Goal: Check status: Check status

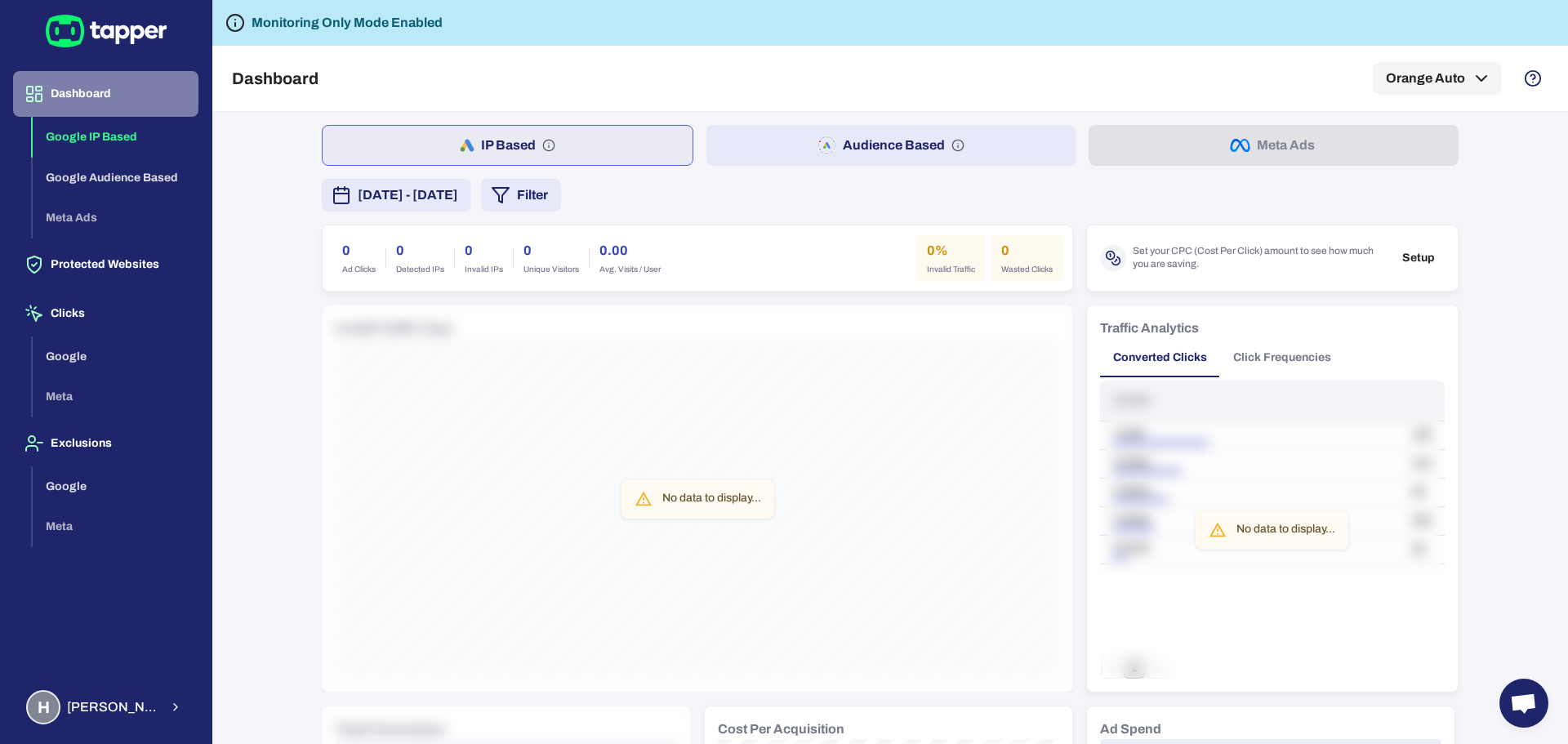
click at [110, 84] on button "Dashboard" at bounding box center [106, 94] width 186 height 46
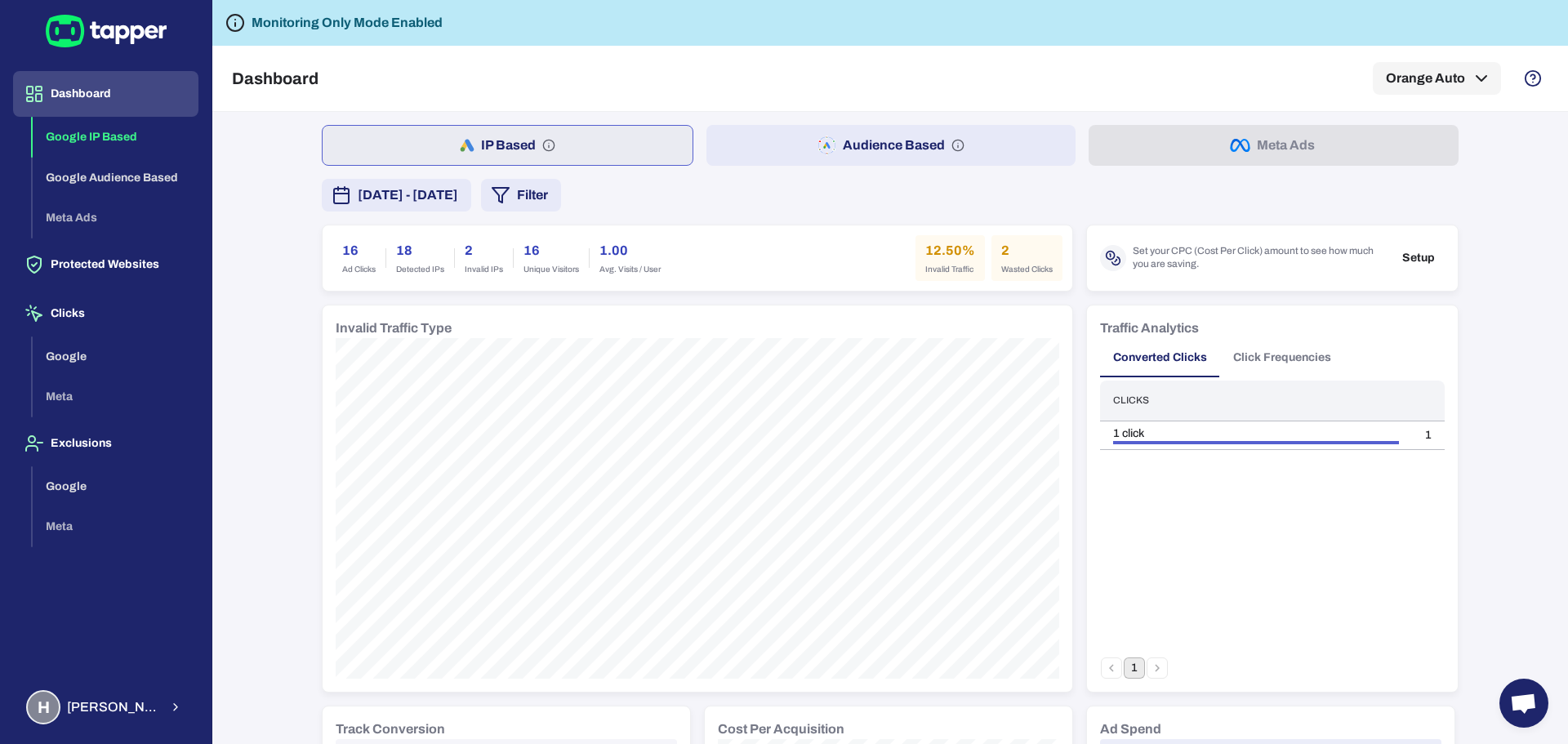
click at [458, 198] on span "October 2, 2025 - October 8, 2025" at bounding box center [407, 195] width 100 height 20
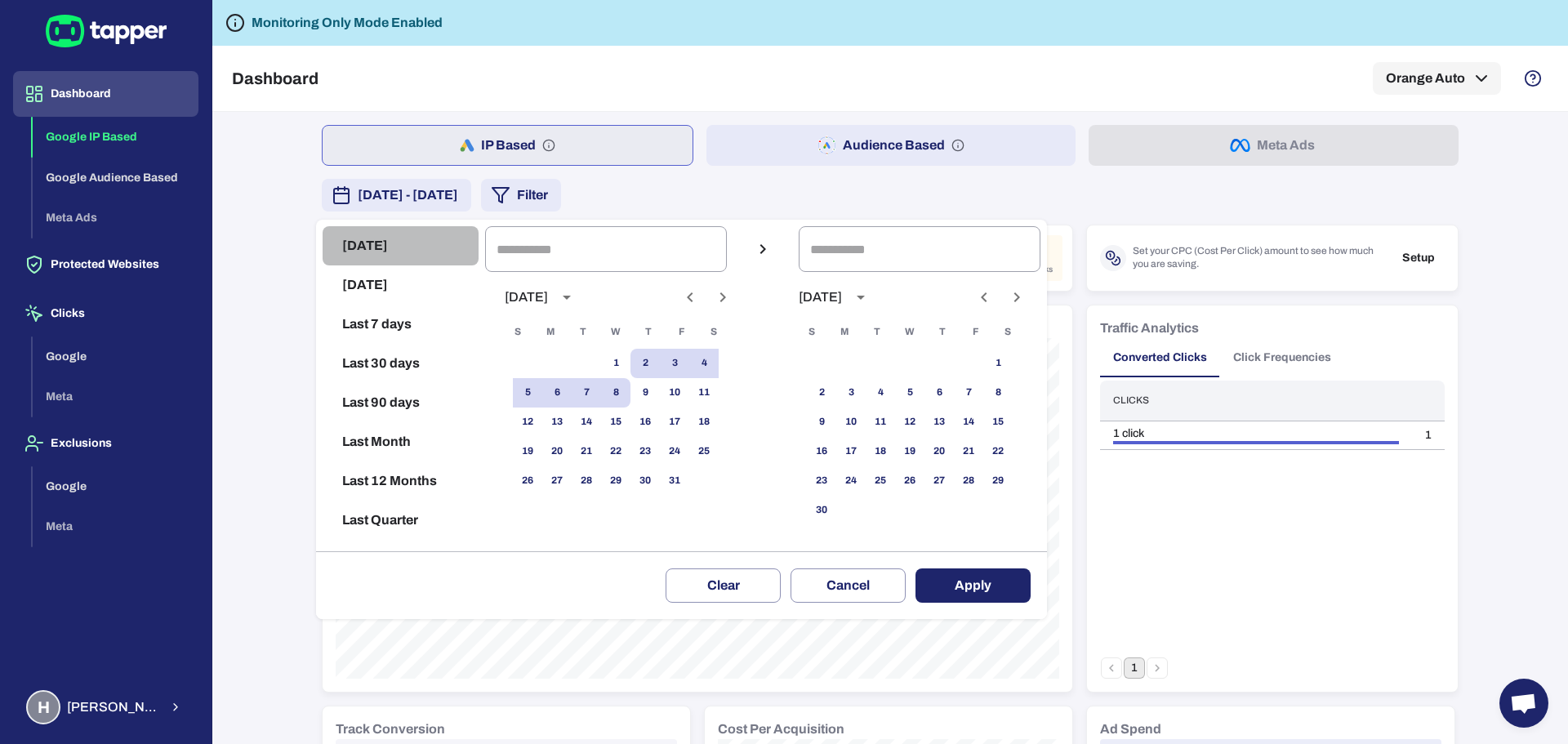
click at [411, 255] on button "[DATE]" at bounding box center [401, 246] width 156 height 39
type input "**********"
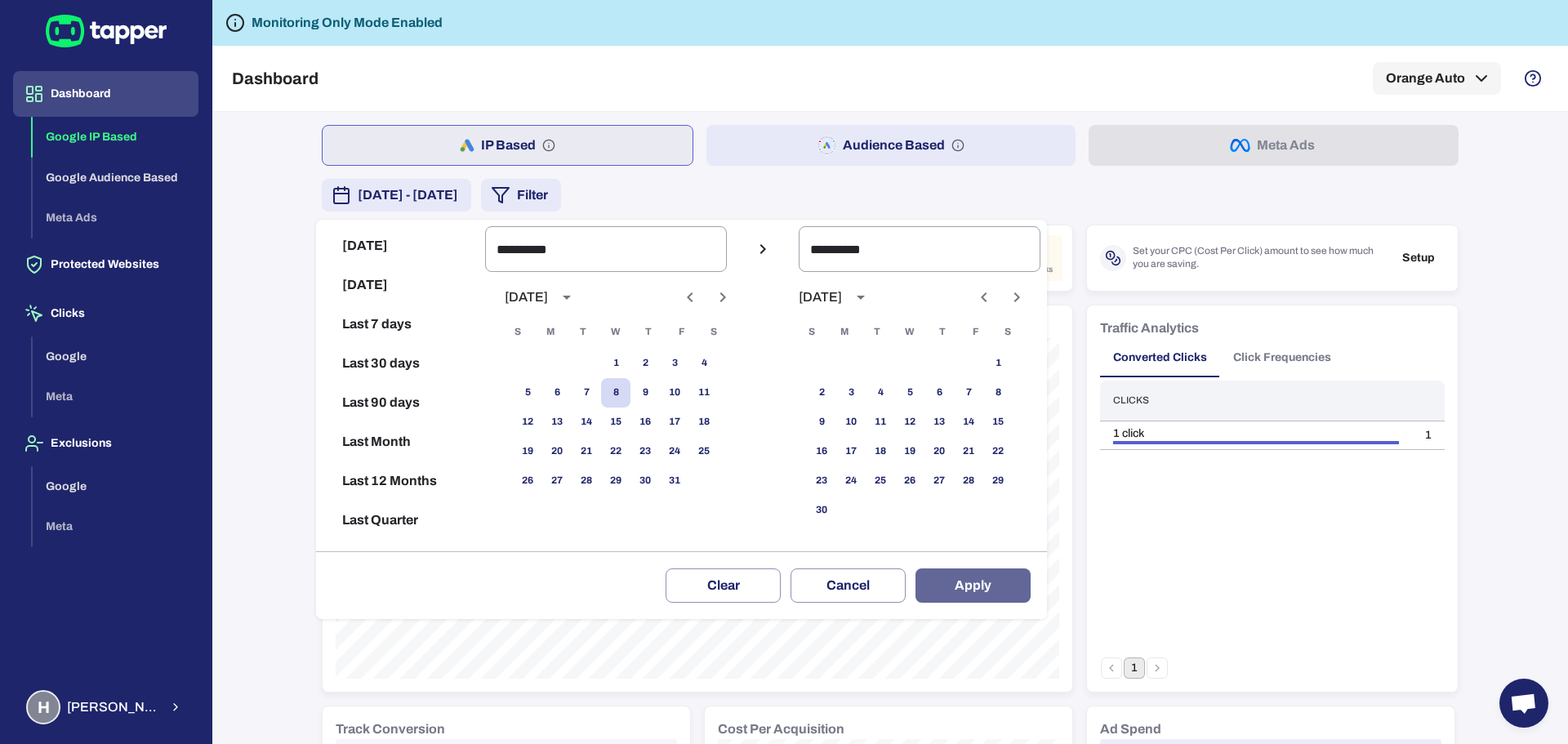
click at [967, 589] on button "Apply" at bounding box center [973, 585] width 115 height 35
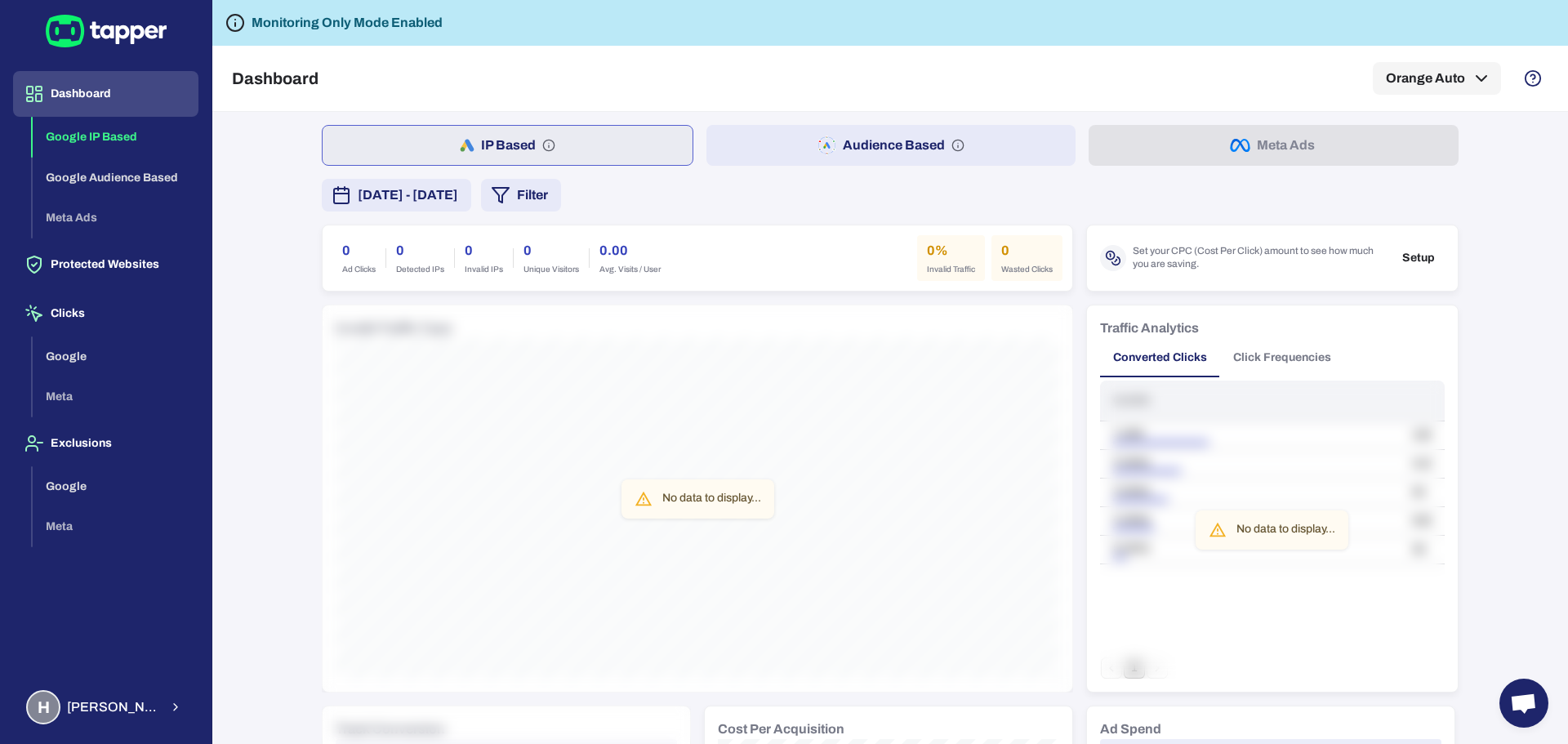
click at [123, 97] on button "Dashboard" at bounding box center [106, 94] width 186 height 46
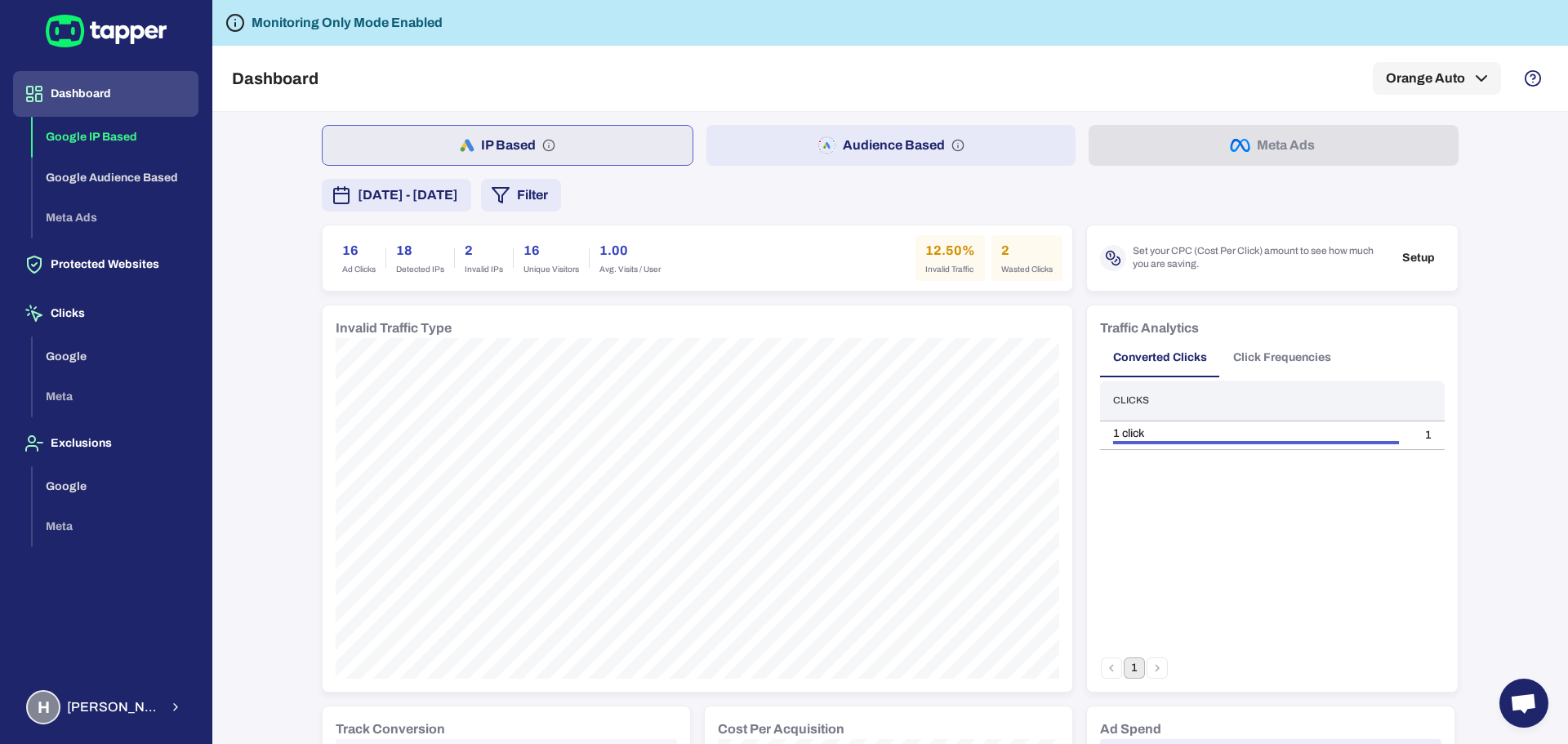
click at [124, 29] on icon at bounding box center [122, 35] width 14 height 19
click at [458, 204] on span "[DATE] - [DATE]" at bounding box center [407, 195] width 100 height 20
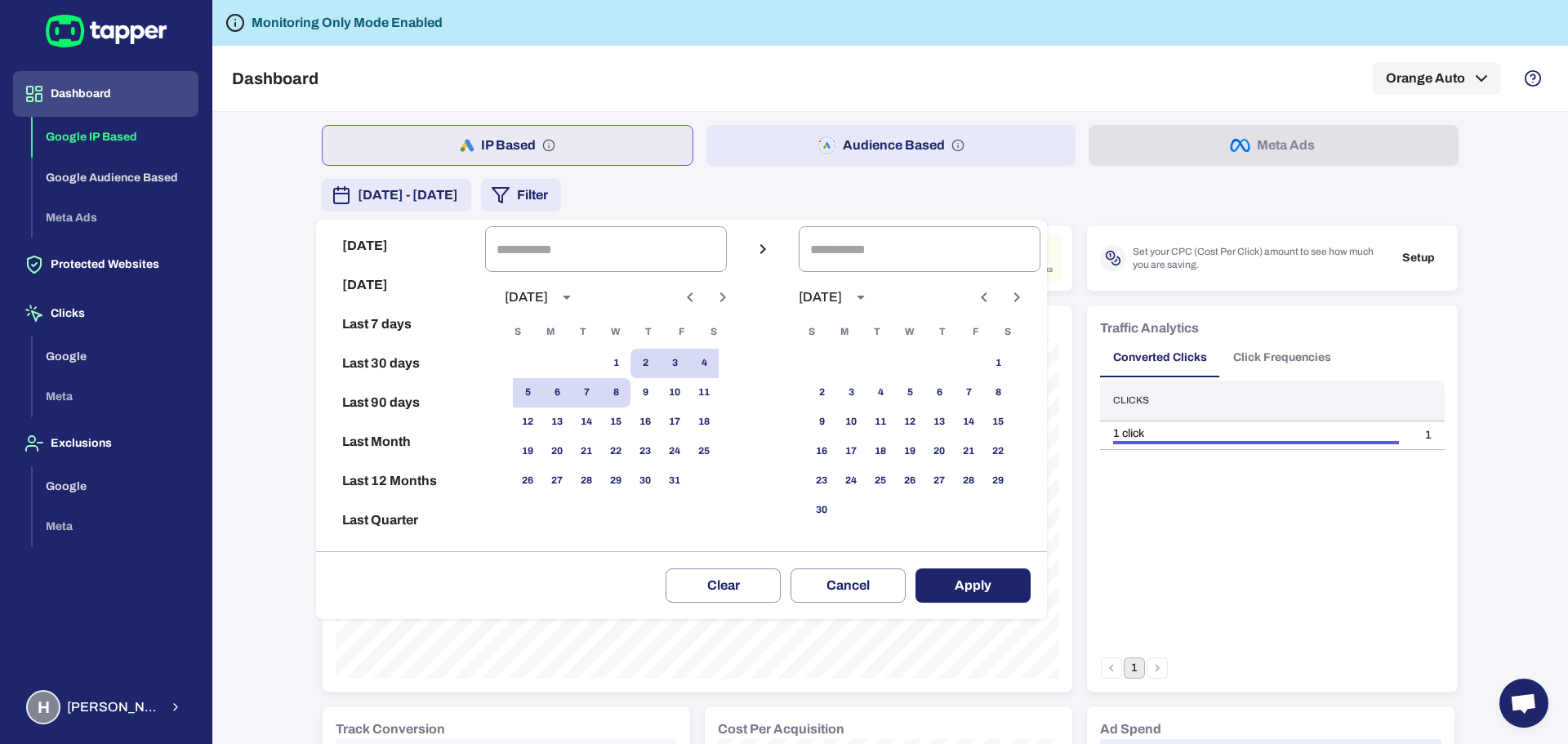
click at [396, 243] on button "Today" at bounding box center [401, 246] width 156 height 39
type input "**********"
click at [956, 583] on button "Apply" at bounding box center [973, 585] width 115 height 35
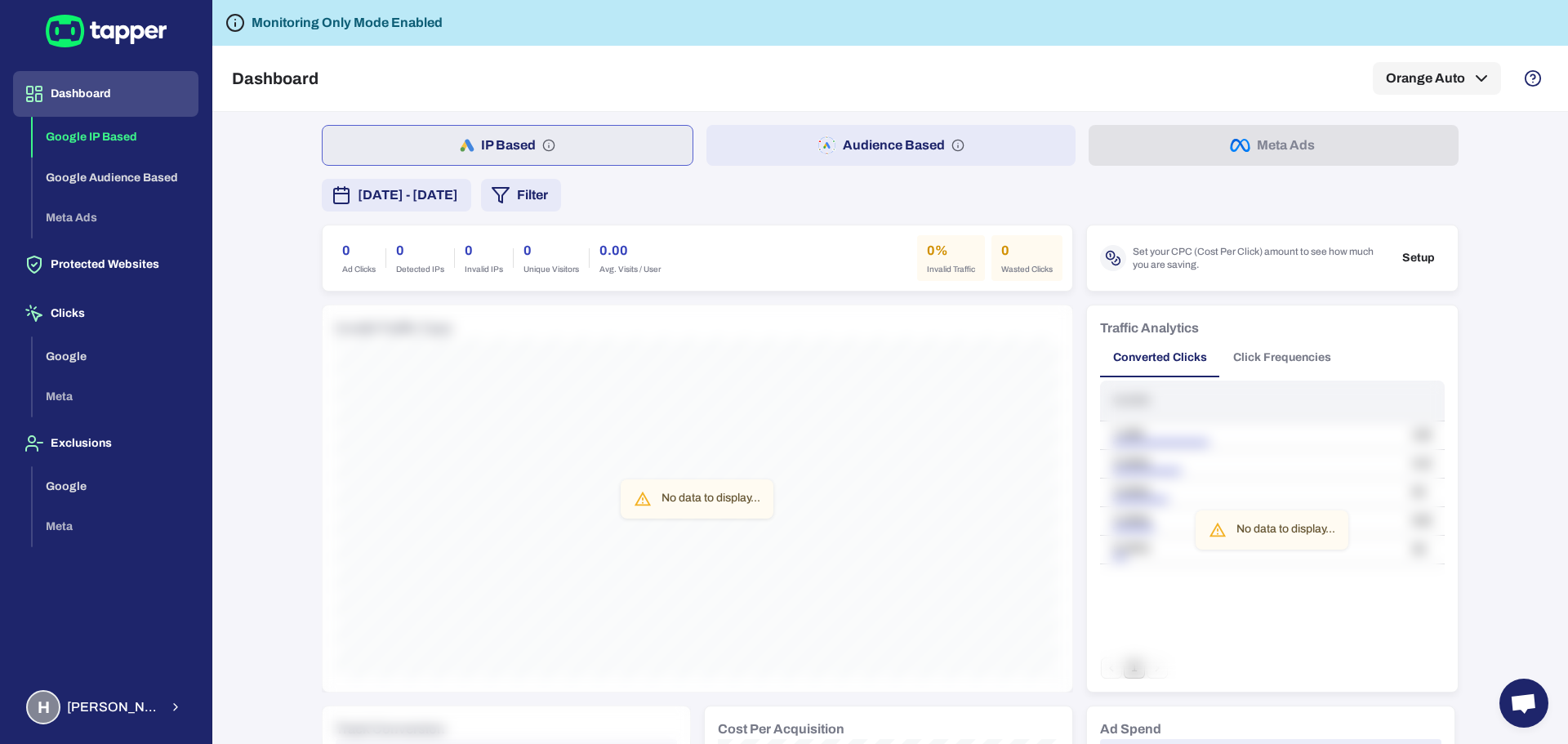
click at [146, 37] on icon at bounding box center [106, 31] width 121 height 33
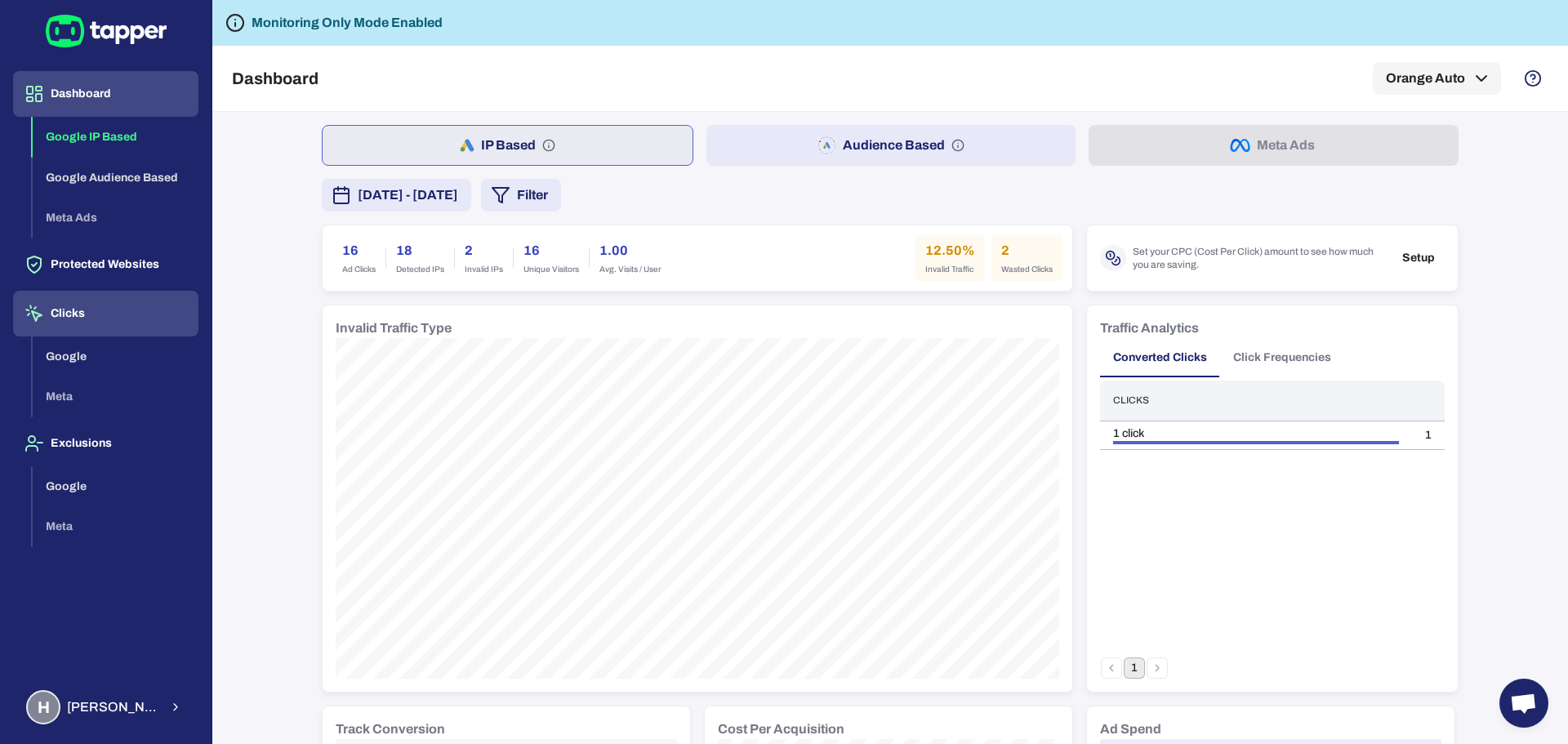
click at [80, 303] on button "Clicks" at bounding box center [106, 313] width 186 height 46
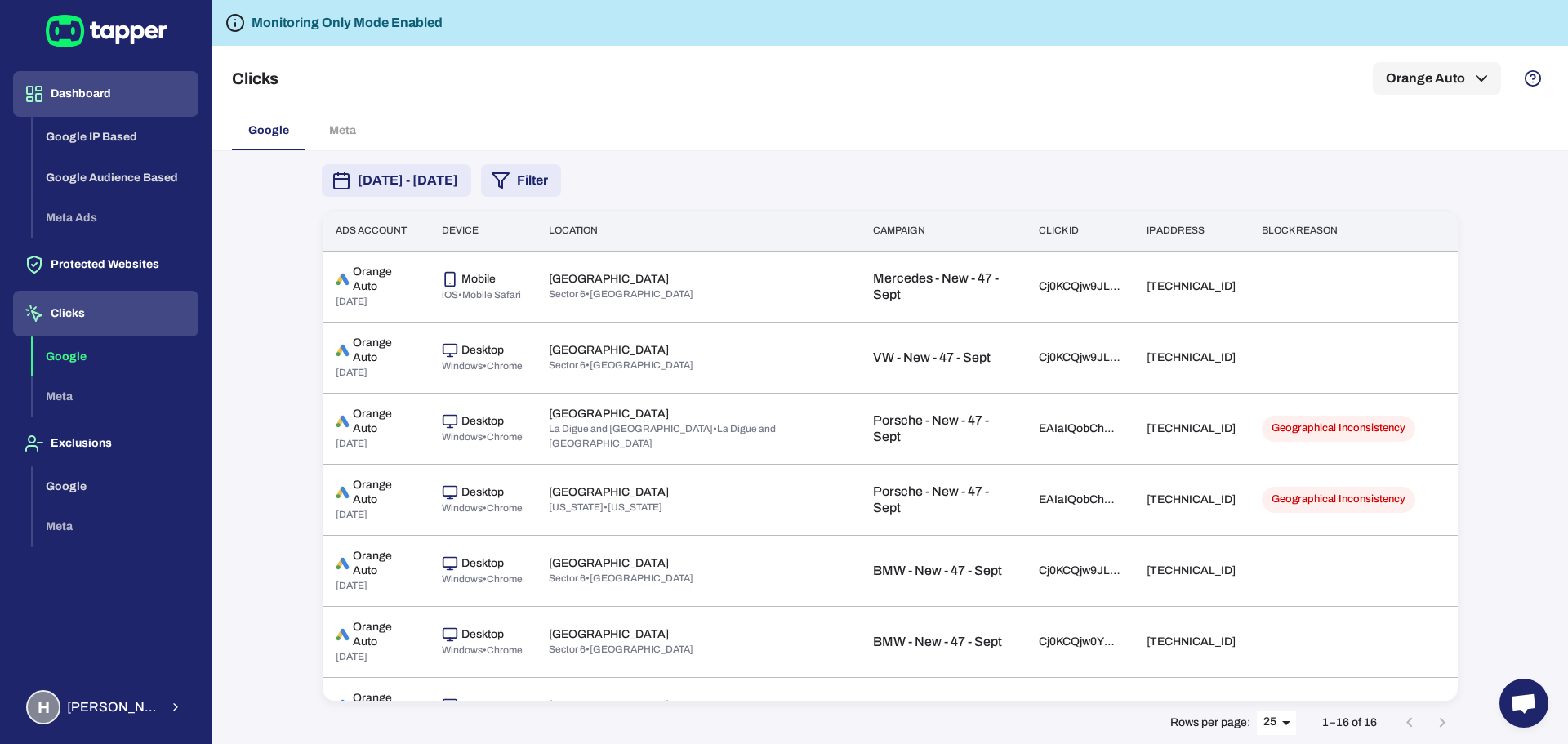
click at [101, 91] on button "Dashboard" at bounding box center [106, 94] width 186 height 46
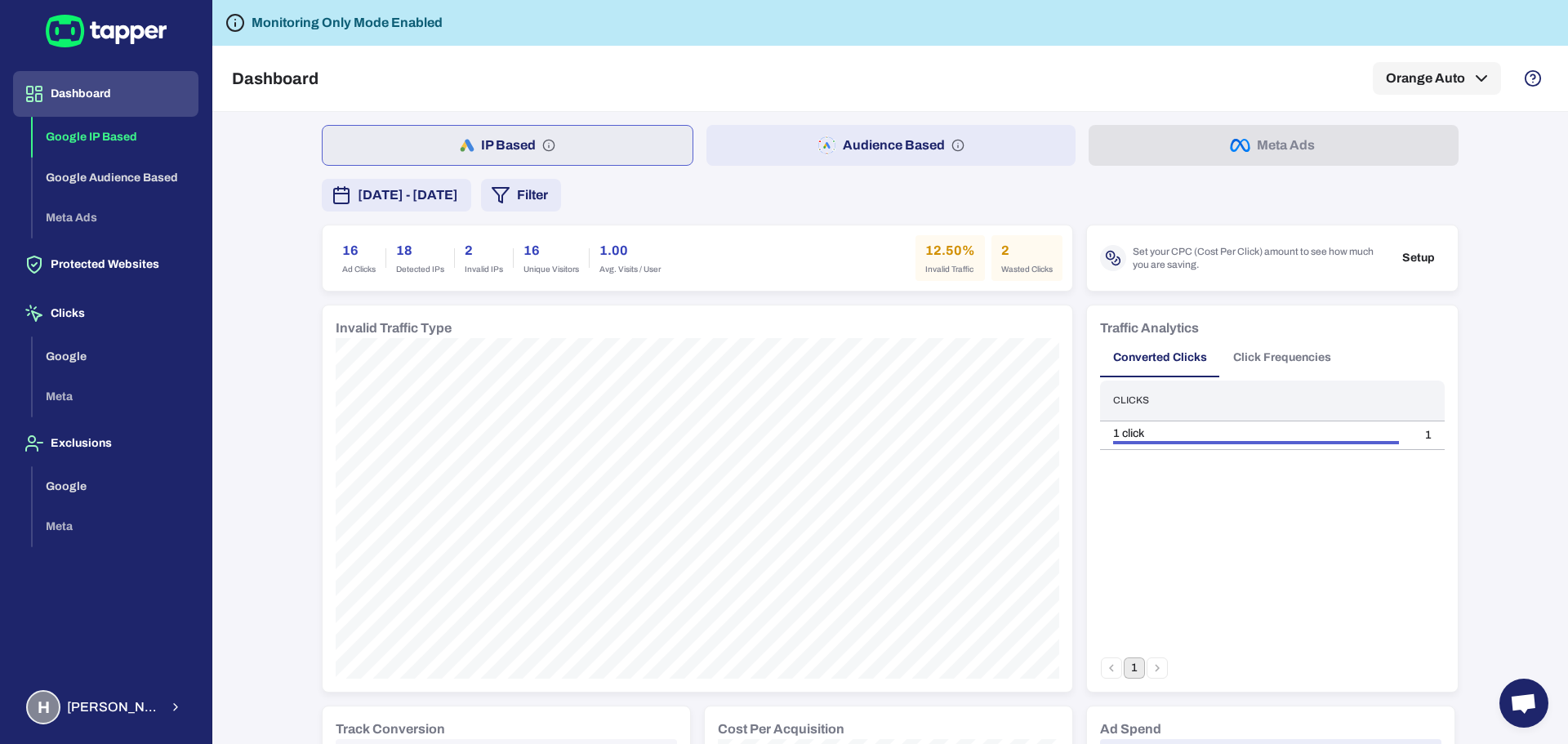
click at [458, 196] on span "October 2, 2025 - October 8, 2025" at bounding box center [407, 195] width 100 height 20
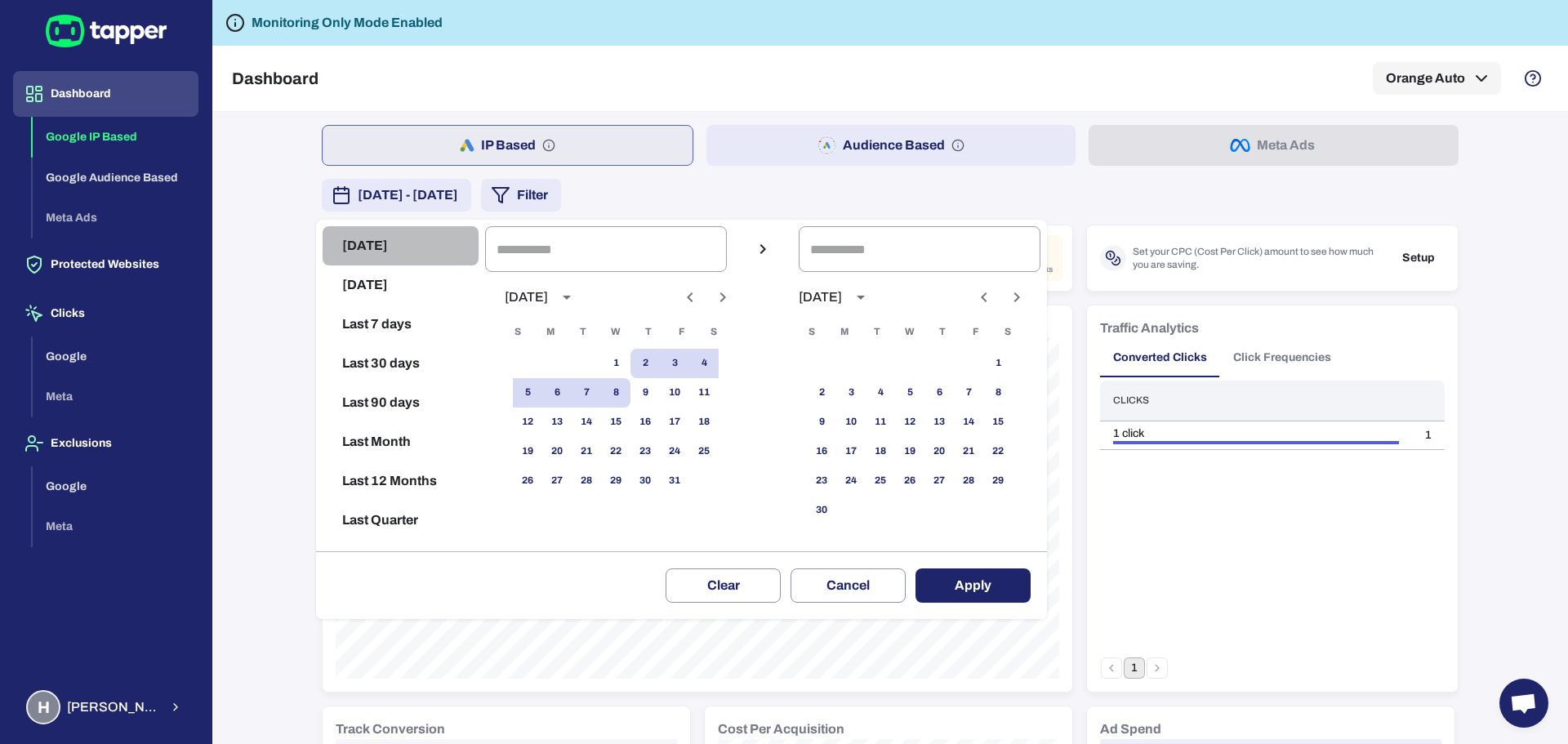
click at [376, 242] on button "[DATE]" at bounding box center [401, 246] width 156 height 39
type input "**********"
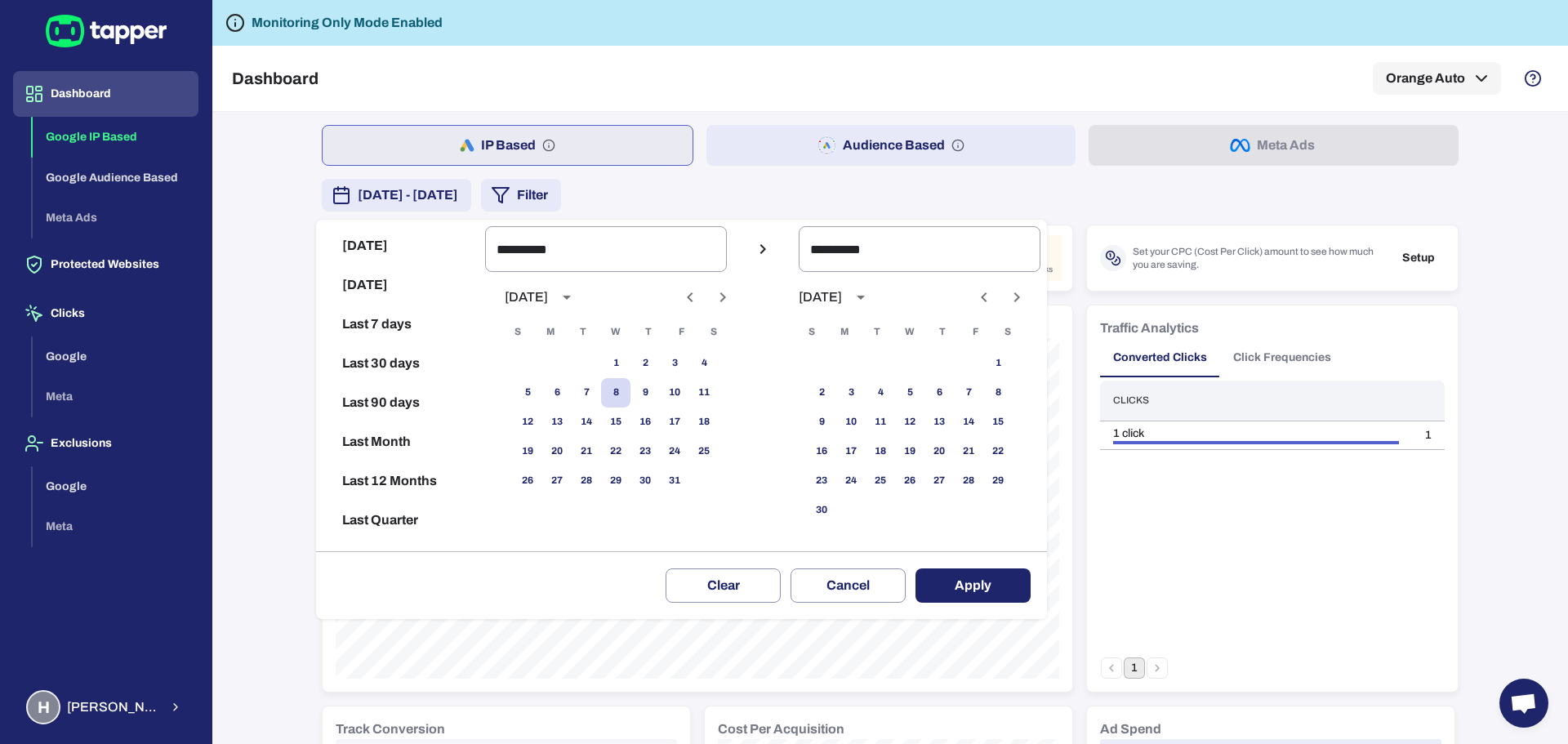
click at [977, 595] on button "Apply" at bounding box center [973, 585] width 115 height 35
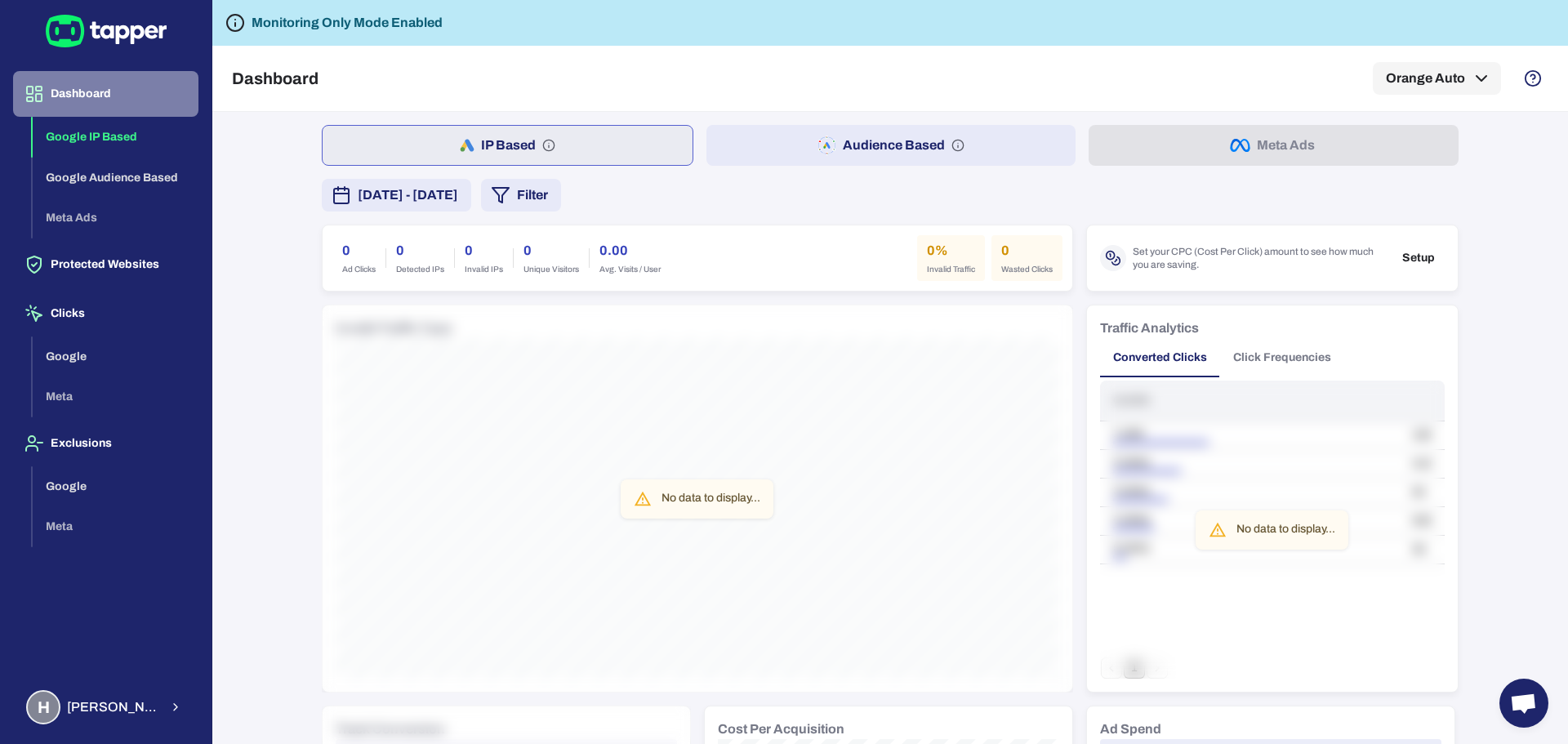
click at [81, 102] on button "Dashboard" at bounding box center [106, 94] width 186 height 46
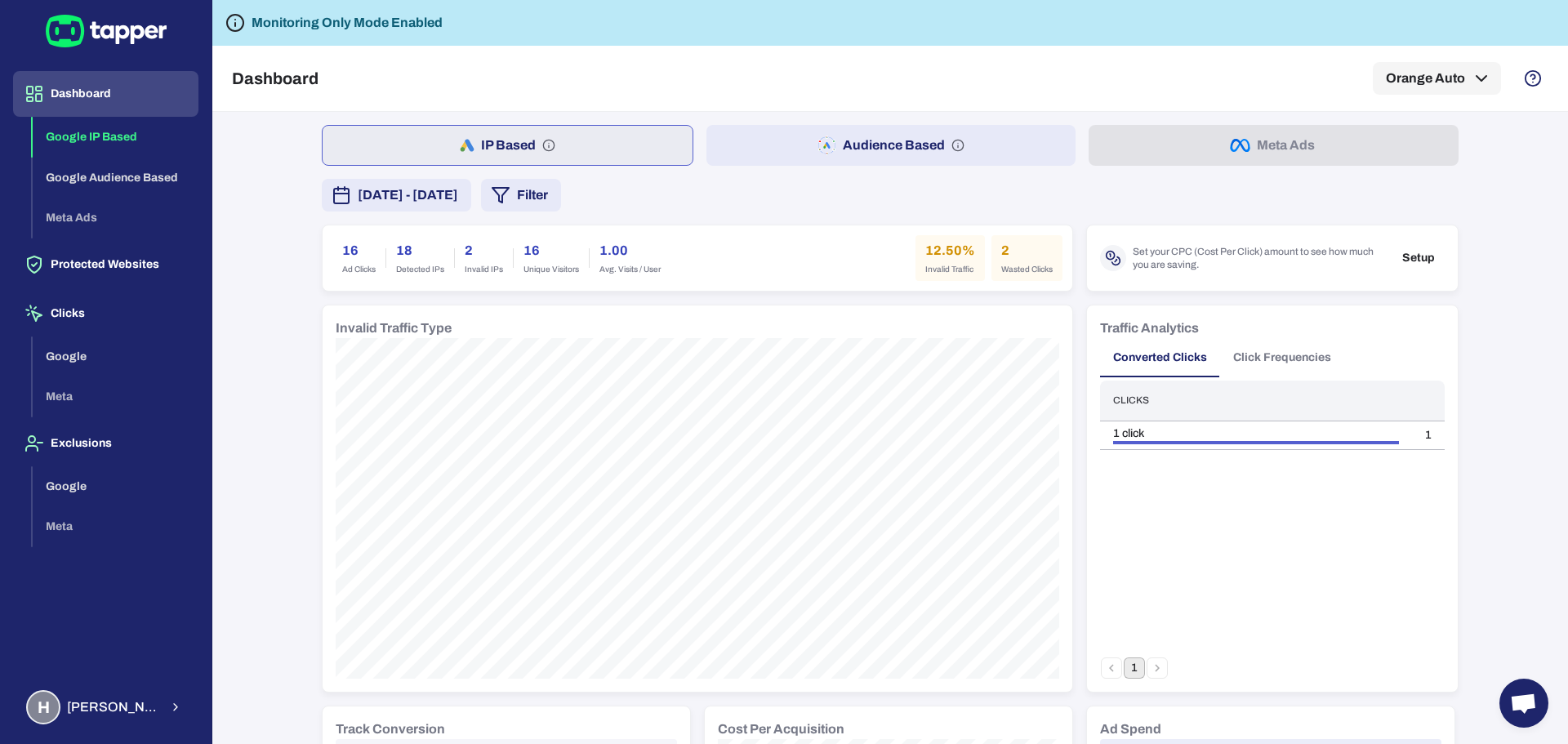
click at [471, 205] on button "October 2, 2025 - October 8, 2025" at bounding box center [396, 195] width 149 height 33
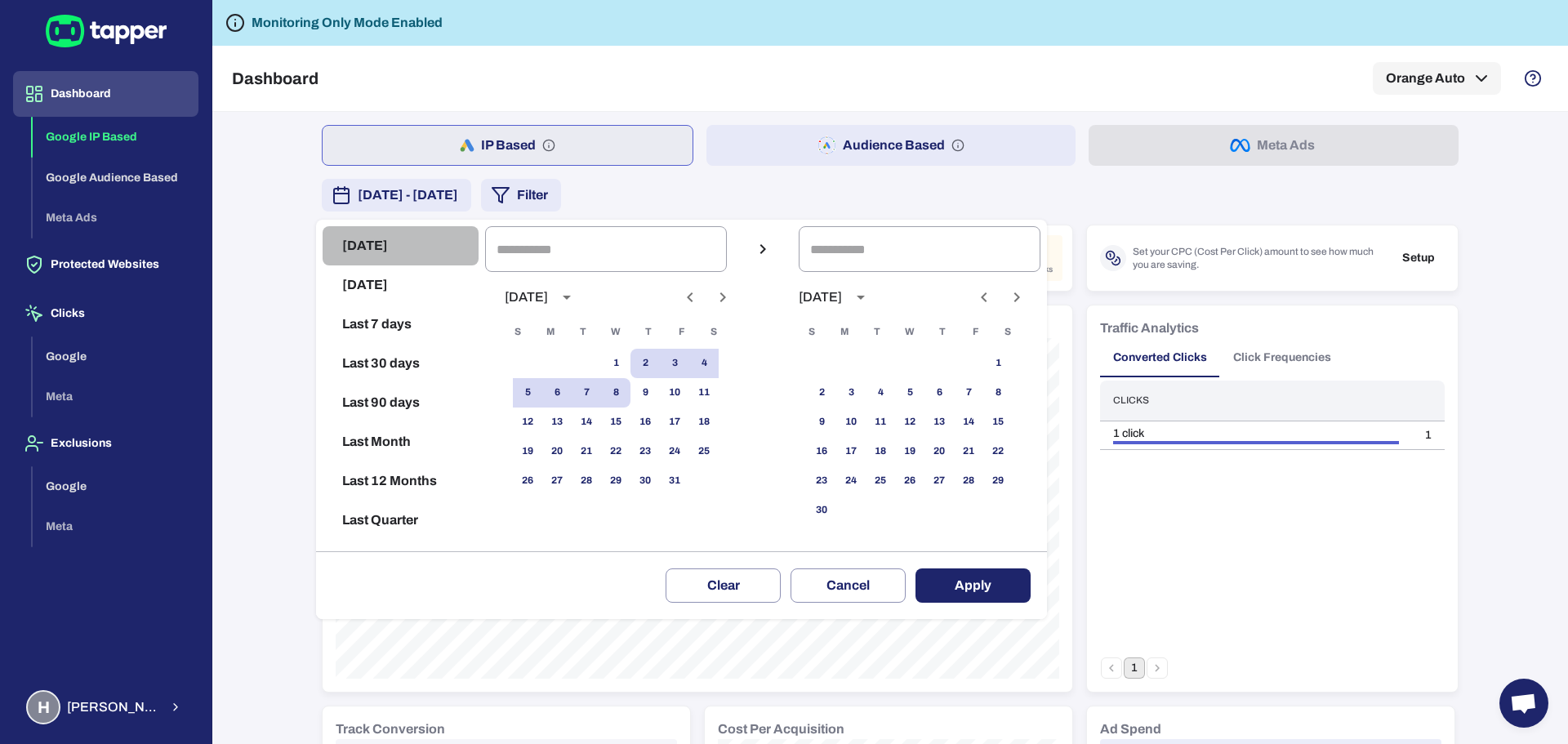
click at [370, 251] on button "[DATE]" at bounding box center [401, 246] width 156 height 39
type input "**********"
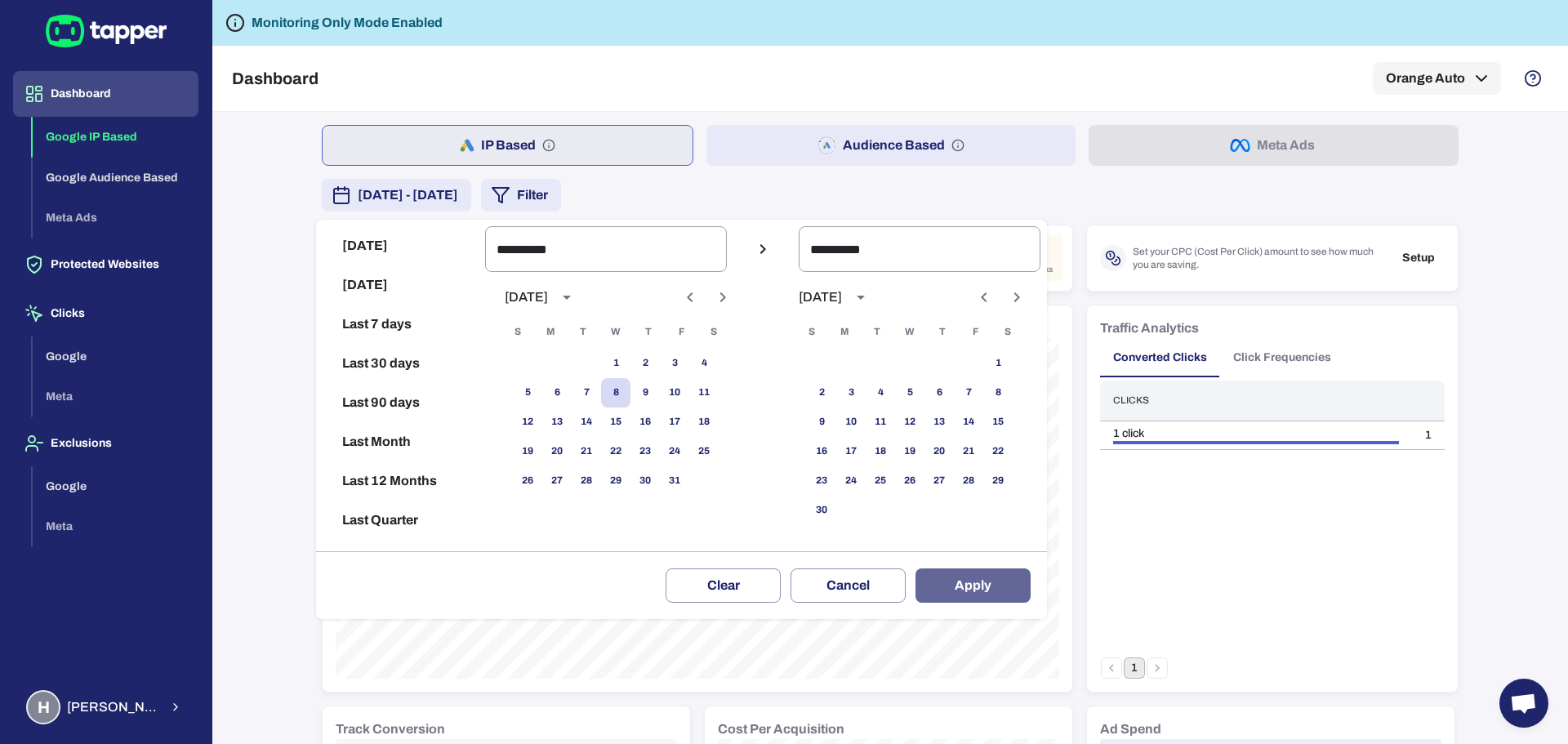
click at [963, 601] on button "Apply" at bounding box center [973, 585] width 115 height 35
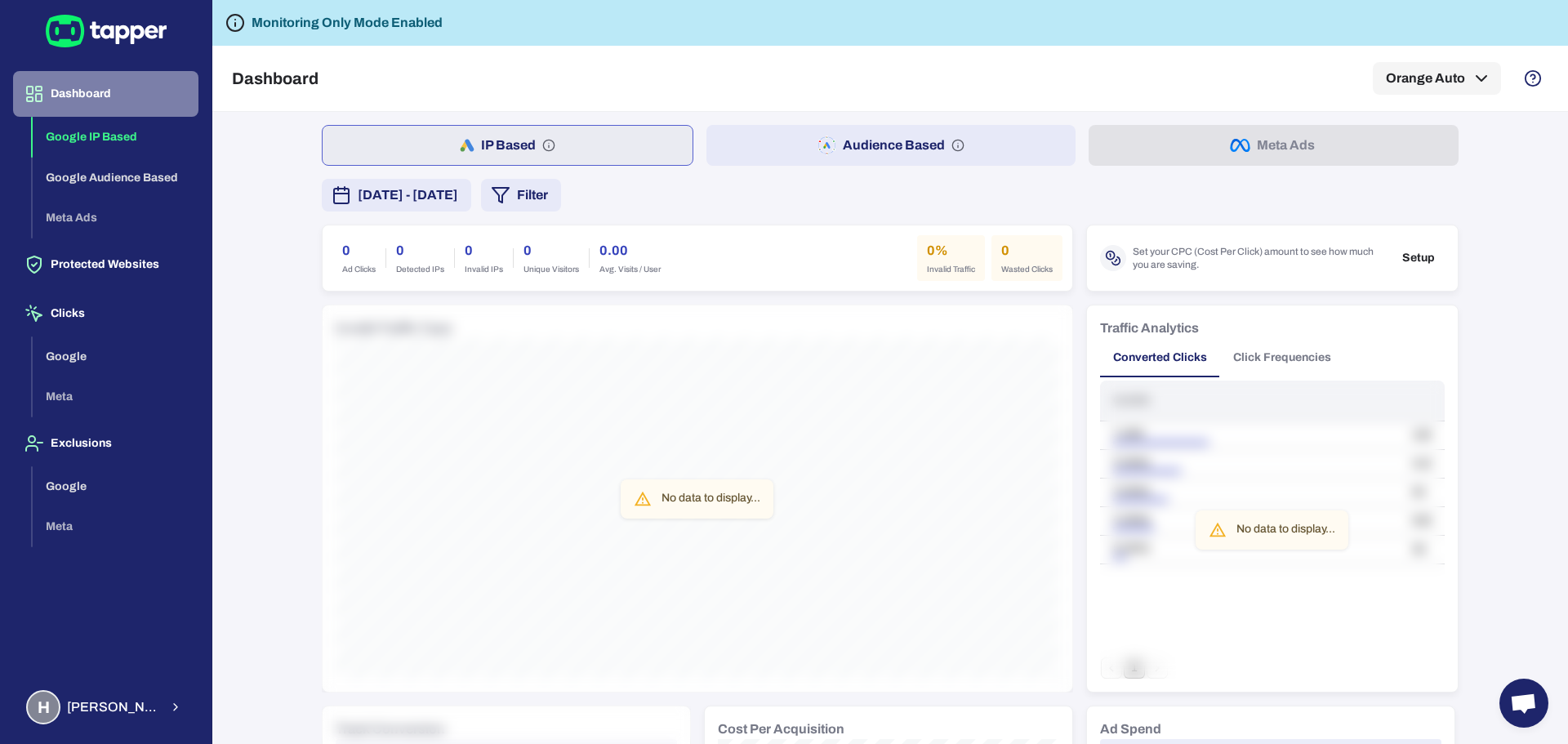
click at [110, 89] on button "Dashboard" at bounding box center [106, 94] width 186 height 46
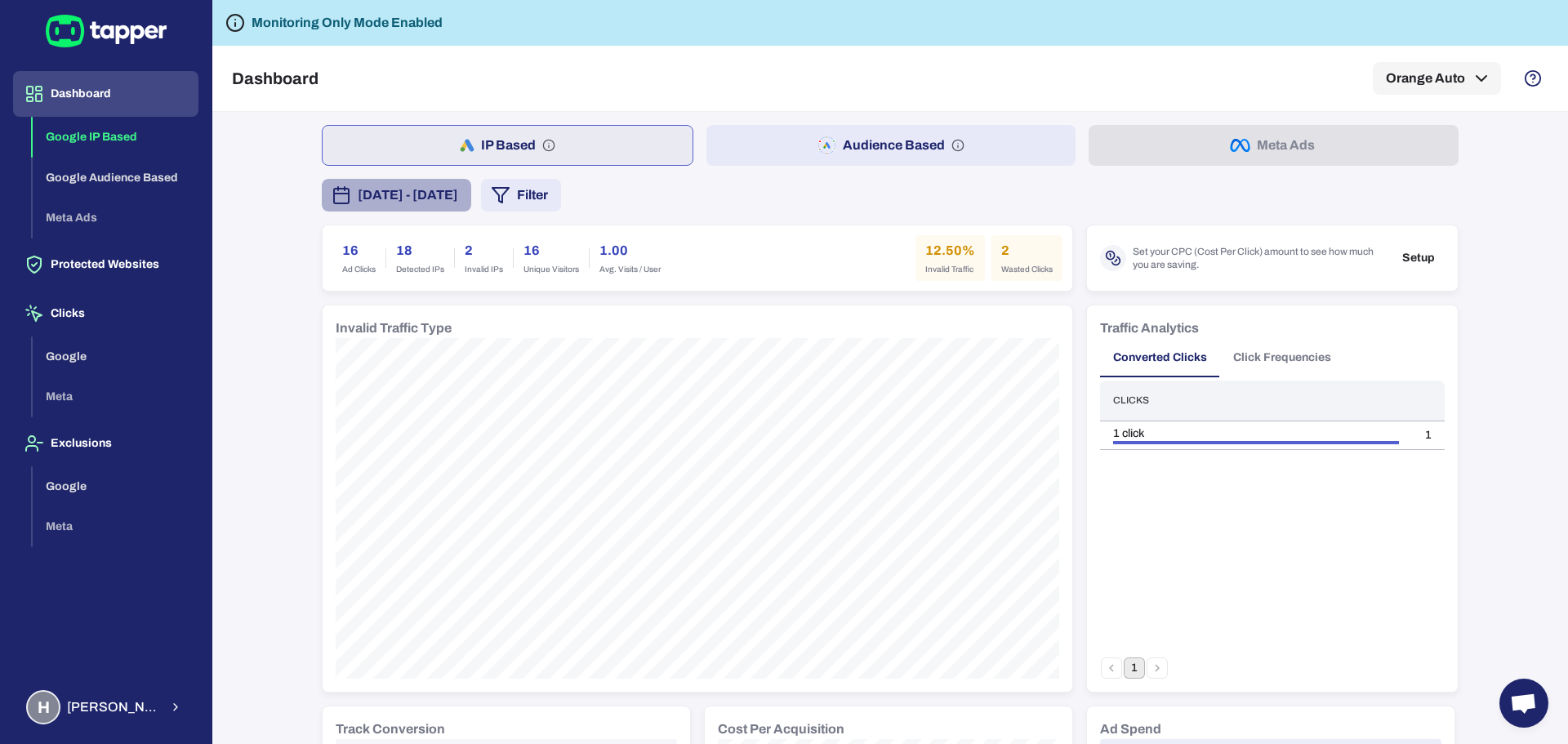
click at [471, 205] on button "October 2, 2025 - October 8, 2025" at bounding box center [396, 195] width 149 height 33
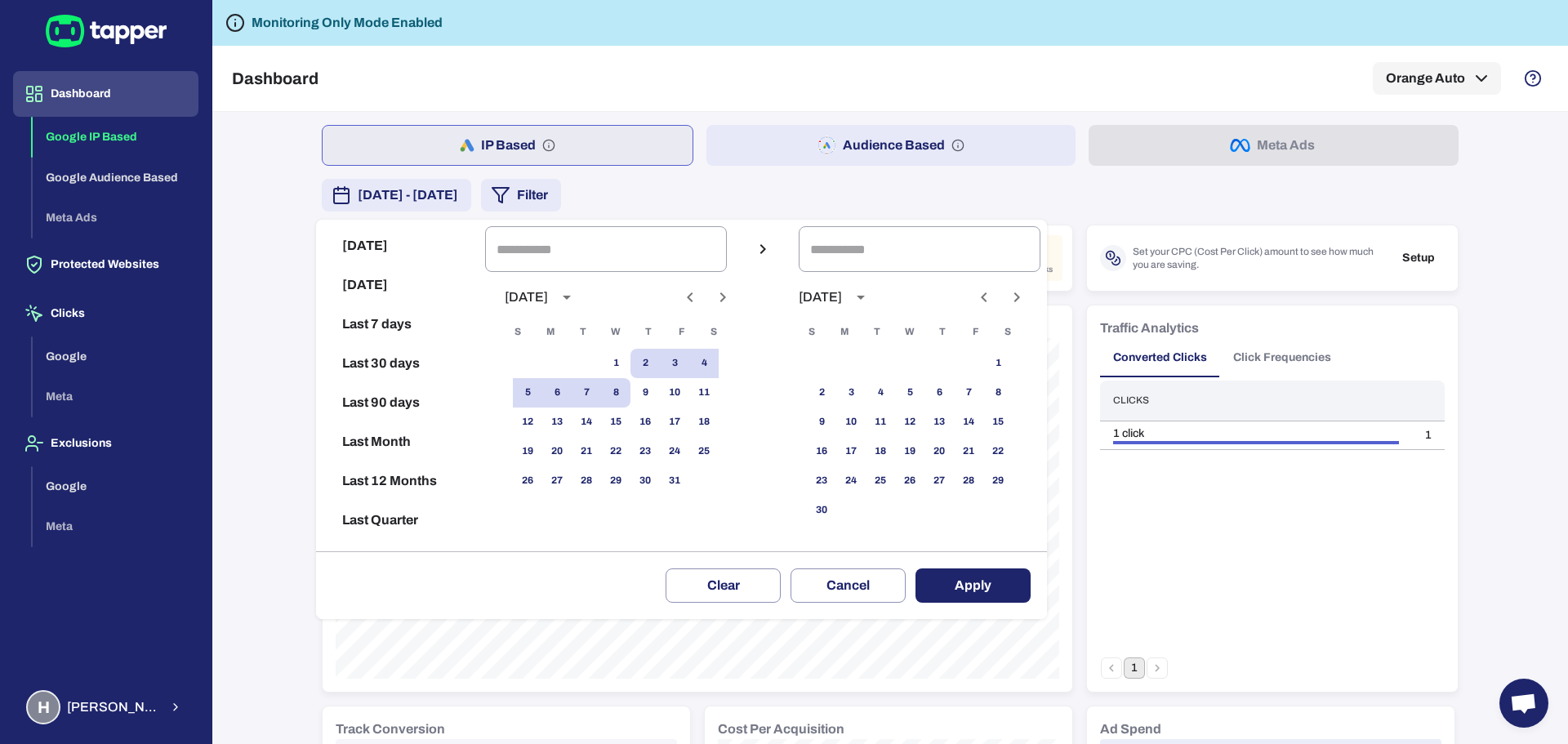
click at [394, 239] on button "[DATE]" at bounding box center [401, 246] width 156 height 39
type input "**********"
click at [986, 570] on button "Apply" at bounding box center [973, 585] width 115 height 35
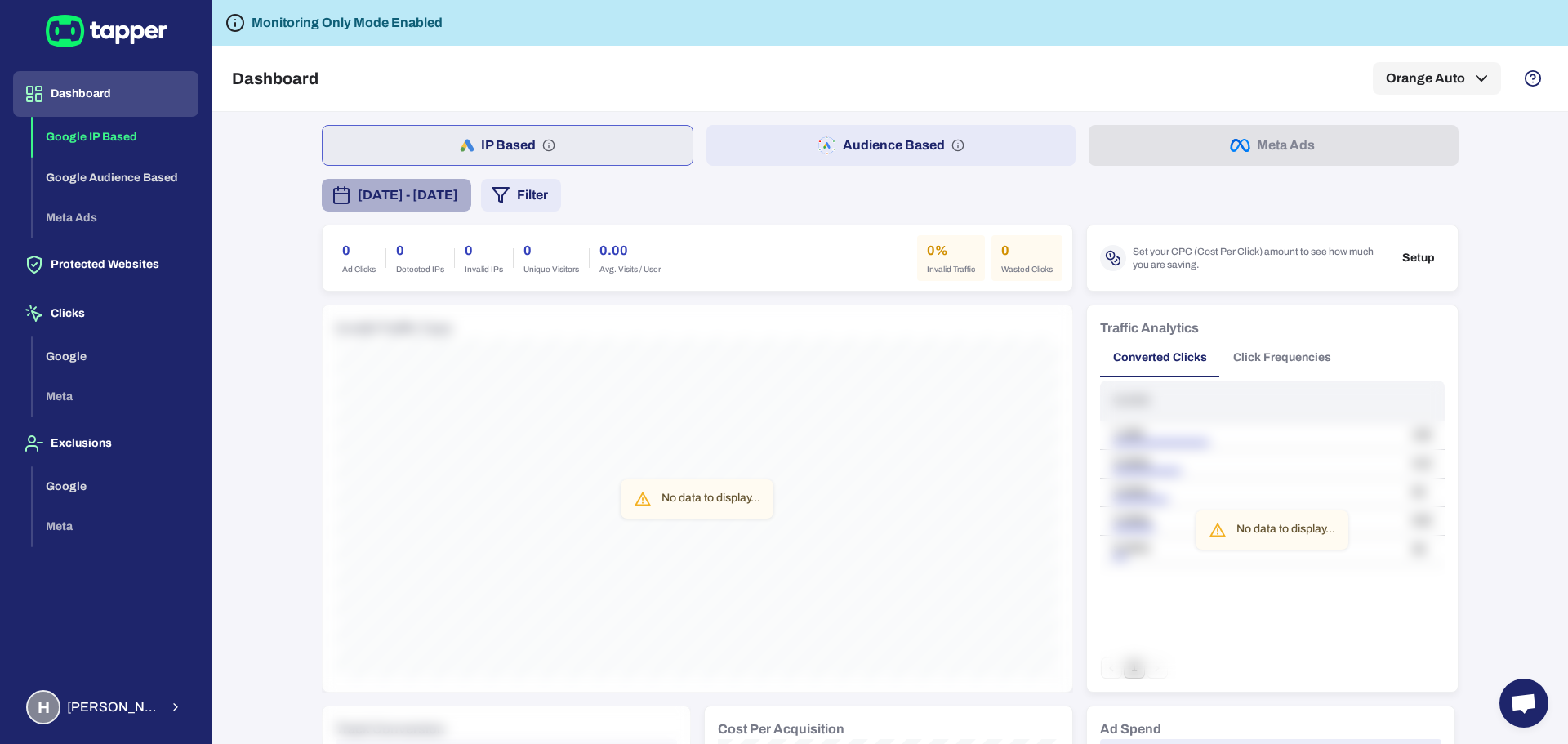
click at [420, 188] on span "[DATE] - [DATE]" at bounding box center [407, 195] width 100 height 20
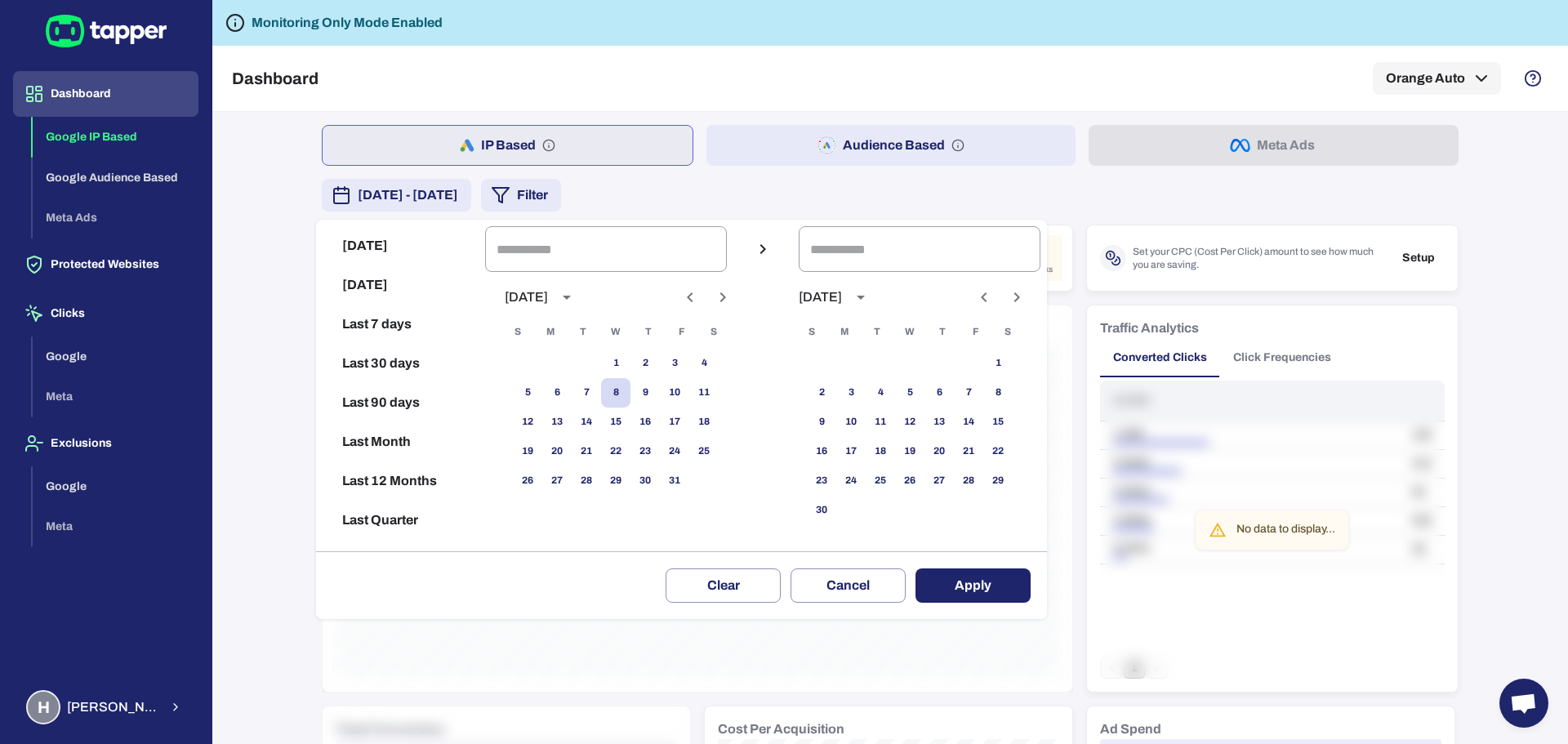
click at [401, 242] on button "[DATE]" at bounding box center [401, 246] width 156 height 39
type input "**********"
click at [980, 582] on button "Apply" at bounding box center [973, 585] width 115 height 35
